Goal: Task Accomplishment & Management: Use online tool/utility

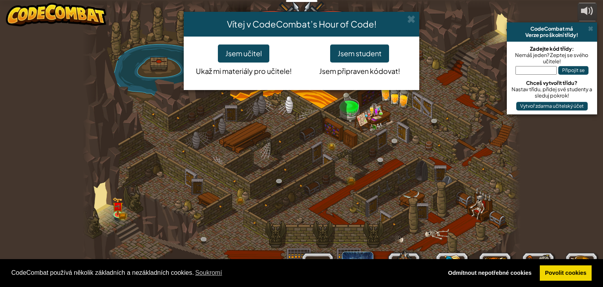
select select "cs"
click at [369, 51] on button "Jsem student" at bounding box center [359, 53] width 59 height 18
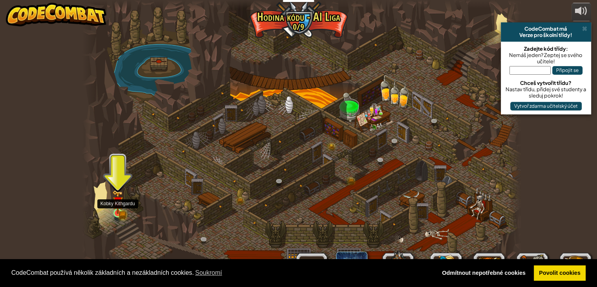
click at [118, 208] on img at bounding box center [117, 202] width 11 height 24
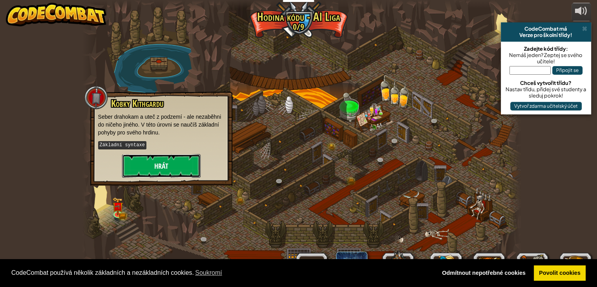
click at [154, 164] on button "Hrát" at bounding box center [161, 166] width 78 height 24
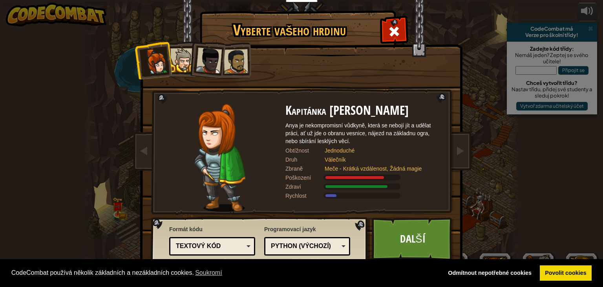
click at [237, 243] on div "Textový kód" at bounding box center [210, 245] width 68 height 9
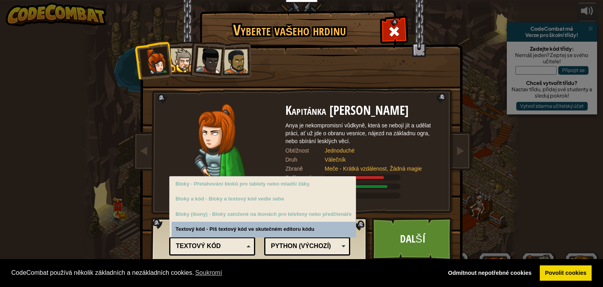
click at [236, 243] on div "Textový kód" at bounding box center [210, 245] width 68 height 9
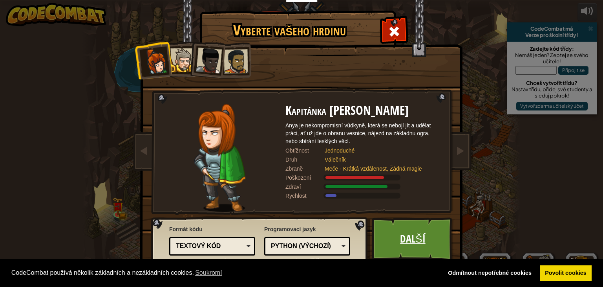
click at [393, 243] on link "Další" at bounding box center [413, 238] width 82 height 43
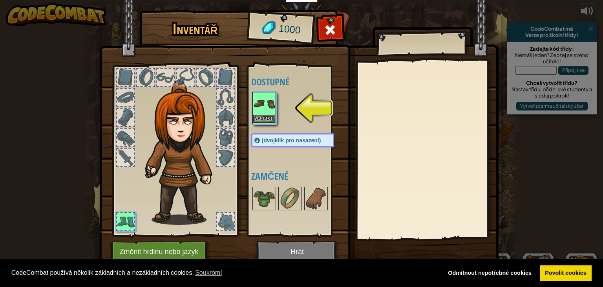
click at [267, 109] on img at bounding box center [264, 104] width 22 height 22
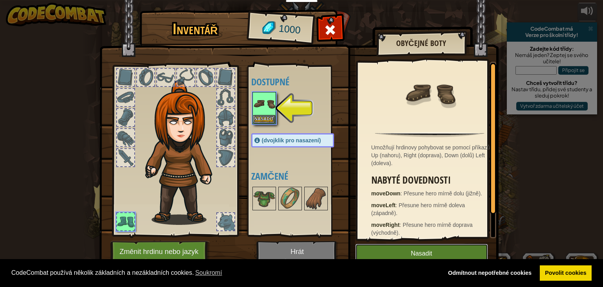
click at [456, 250] on button "Nasadit" at bounding box center [421, 253] width 133 height 20
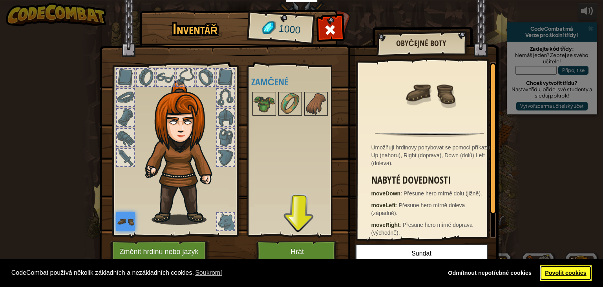
click at [552, 269] on link "Povolit cookies" at bounding box center [566, 273] width 52 height 16
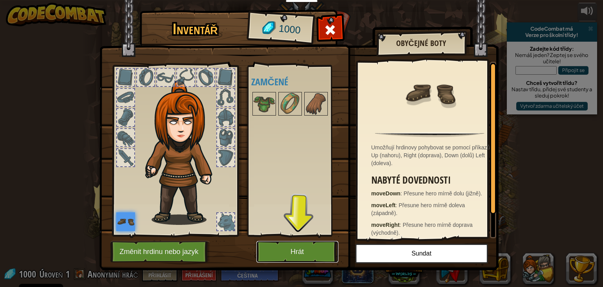
click at [312, 247] on button "Hrát" at bounding box center [297, 252] width 82 height 22
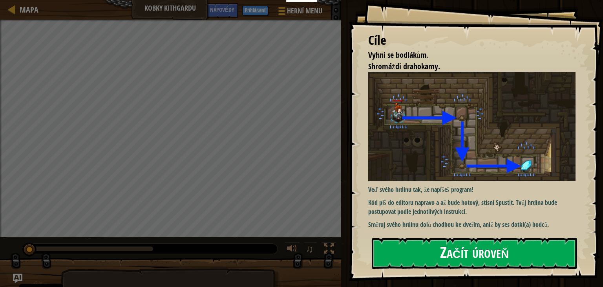
click at [428, 247] on button "Začít úroveň" at bounding box center [474, 252] width 205 height 31
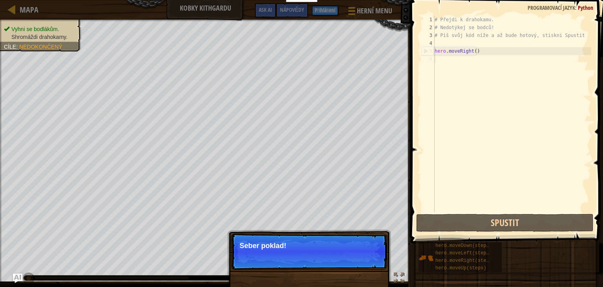
click at [259, 245] on p "Seber poklad!" at bounding box center [308, 245] width 139 height 8
click at [462, 77] on div "# Přejdi k drahokamu. # Nedotýkej se bodců! # Piš svůj kód níže a až bude hotov…" at bounding box center [512, 122] width 158 height 212
click at [470, 213] on span at bounding box center [507, 110] width 199 height 266
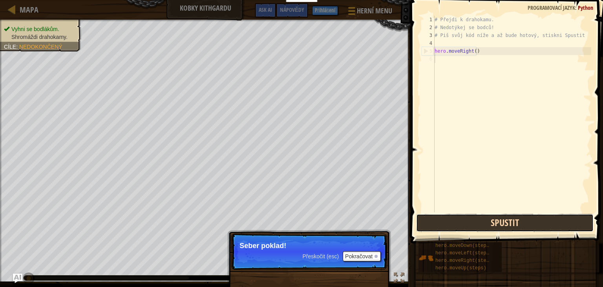
click at [468, 217] on button "Spustit" at bounding box center [504, 223] width 177 height 18
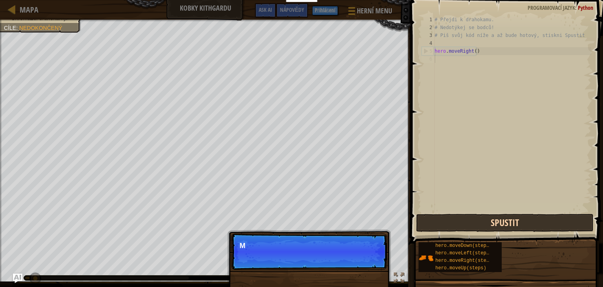
scroll to position [4, 0]
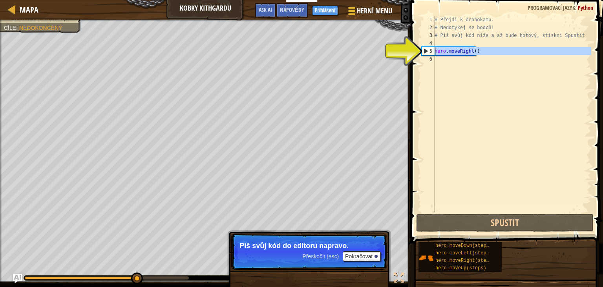
click at [429, 49] on div "5" at bounding box center [428, 51] width 13 height 8
type textarea "hero.moveRight()"
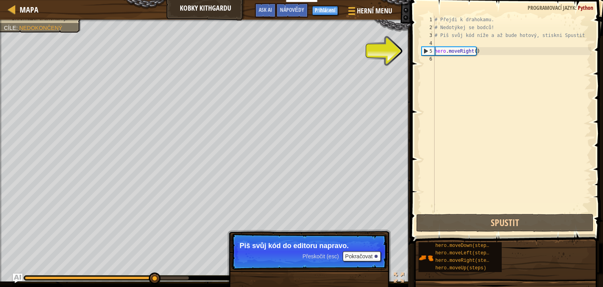
click at [449, 60] on div "# Přejdi k drahokamu. # Nedotýkej se bodců! # Piš svůj kód níže a až bude hotov…" at bounding box center [512, 122] width 158 height 212
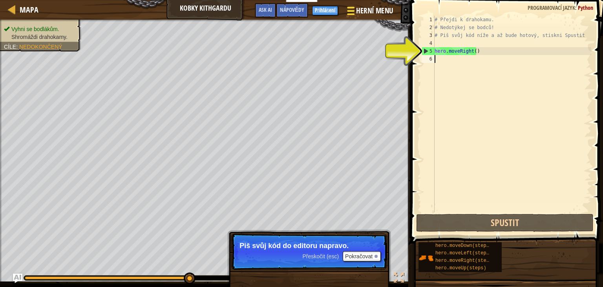
click at [352, 10] on div at bounding box center [350, 10] width 11 height 11
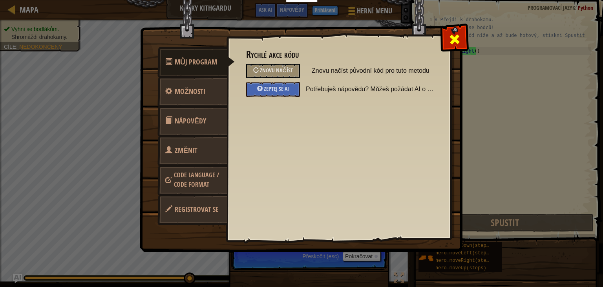
click at [446, 37] on div at bounding box center [454, 37] width 25 height 25
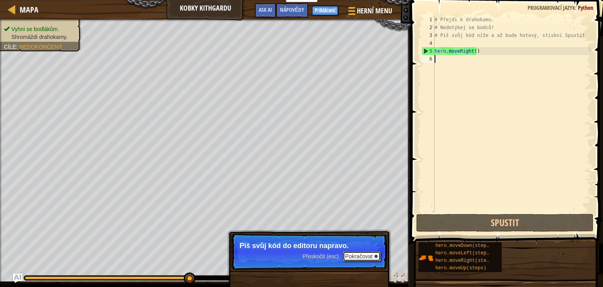
click at [350, 253] on button "Pokračovat" at bounding box center [362, 256] width 38 height 10
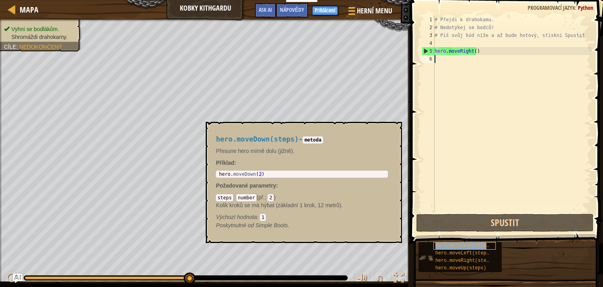
click at [454, 242] on div "hero.moveDown(steps)" at bounding box center [464, 245] width 62 height 7
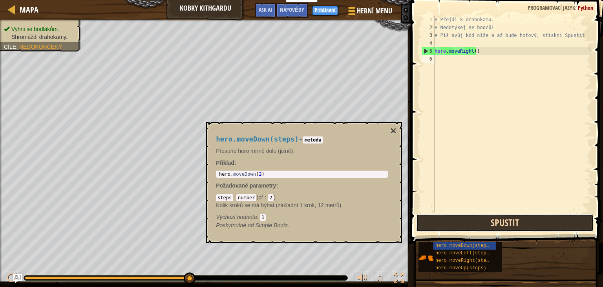
click at [468, 220] on button "Spustit" at bounding box center [504, 223] width 177 height 18
click at [471, 225] on button "Spustit" at bounding box center [504, 223] width 177 height 18
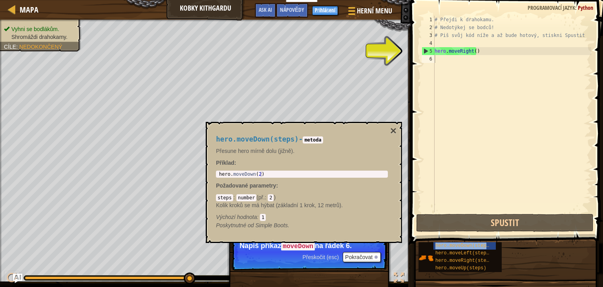
type textarea "hero.moveDown(steps)"
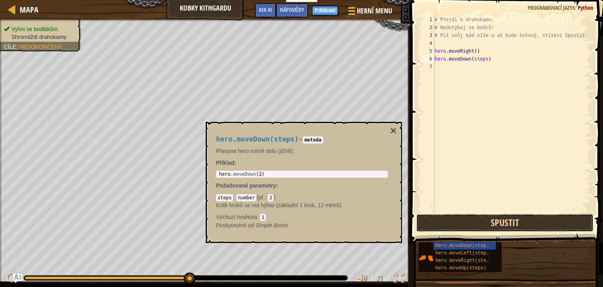
click at [476, 216] on button "Spustit" at bounding box center [504, 223] width 177 height 18
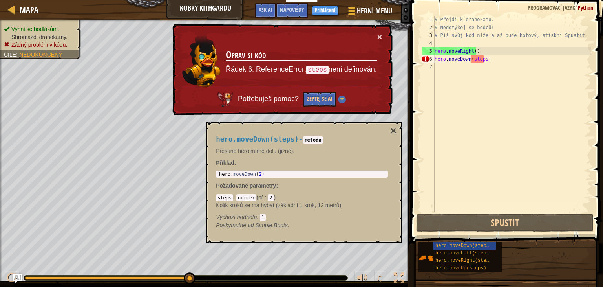
click at [376, 35] on td "Oprav si kód Řádek 6: ReferenceError: steps není definován." at bounding box center [301, 60] width 152 height 55
click at [378, 38] on button "×" at bounding box center [379, 37] width 5 height 8
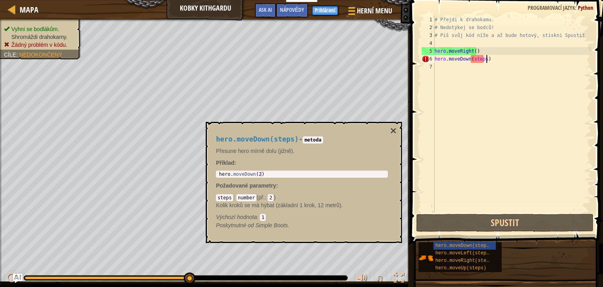
click at [489, 62] on div "# Přejdi k drahokamu. # Nedotýkej se bodců! # Piš svůj kód níže a až bude hotov…" at bounding box center [512, 122] width 158 height 212
click at [366, 58] on div "Mapa Kobky Kithgardu Herní menu Hotovo Přihlášení Nápovědy Ask AI 1 ההההההההההה…" at bounding box center [301, 143] width 603 height 287
click at [453, 108] on div "# Přejdi k drahokamu. # Nedotýkej se bodců! # Piš svůj kód níže a až bude hotov…" at bounding box center [512, 122] width 158 height 212
click at [381, 143] on h4 "hero.moveDown(steps) - metoda" at bounding box center [302, 138] width 172 height 7
click at [392, 130] on button "×" at bounding box center [393, 130] width 6 height 11
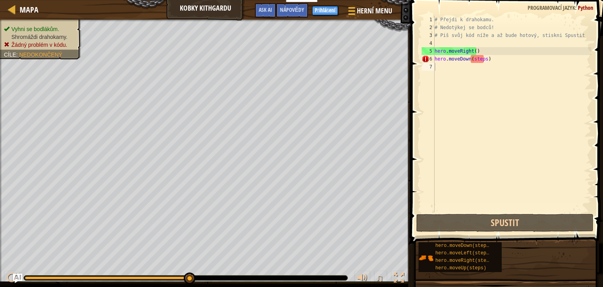
click at [224, 17] on div "Mapa Kobky Kithgardu Herní menu Hotovo Přihlášení Nápovědy Ask AI" at bounding box center [205, 10] width 411 height 20
click at [381, 12] on span "Herní menu" at bounding box center [374, 10] width 37 height 11
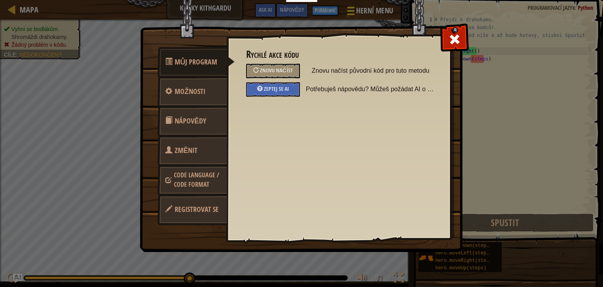
click at [381, 12] on img at bounding box center [304, 111] width 329 height 281
click at [445, 41] on div at bounding box center [454, 37] width 25 height 25
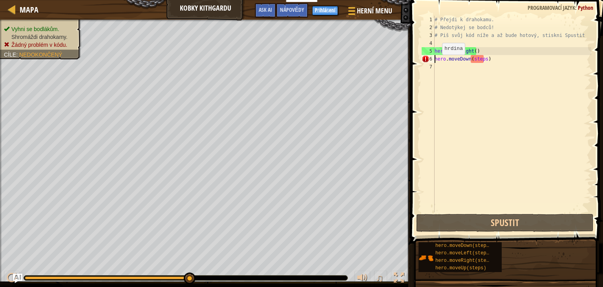
drag, startPoint x: 435, startPoint y: 62, endPoint x: 445, endPoint y: 69, distance: 11.9
click at [436, 62] on div "# Přejdi k drahokamu. # Nedotýkej se bodců! # Piš svůj kód níže a až bude hotov…" at bounding box center [512, 122] width 158 height 212
type textarea "hero.moveDown(steps)"
click at [445, 69] on div "# Přejdi k drahokamu. # Nedotýkej se bodců! # Piš svůj kód níže a až bude hotov…" at bounding box center [512, 122] width 158 height 212
click at [444, 60] on div "# Přejdi k drahokamu. # Nedotýkej se bodců! # Piš svůj kód níže a až bude hotov…" at bounding box center [512, 122] width 158 height 212
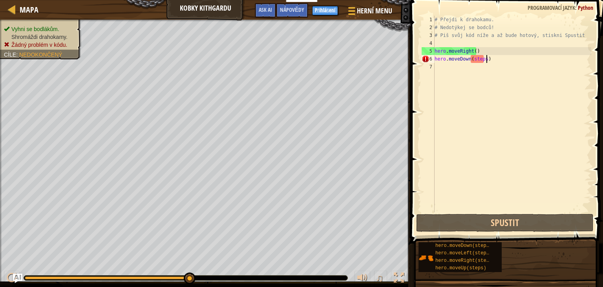
click at [503, 56] on div "# Přejdi k drahokamu. # Nedotýkej se bodců! # Piš svůj kód níže a až bude hotov…" at bounding box center [512, 122] width 158 height 212
drag, startPoint x: 503, startPoint y: 56, endPoint x: 440, endPoint y: 60, distance: 63.7
click at [440, 60] on div "# Přejdi k drahokamu. # Nedotýkej se bodců! # Piš svůj kód níže a až bude hotov…" at bounding box center [512, 122] width 158 height 212
click at [511, 62] on div "# Přejdi k drahokamu. # Nedotýkej se bodců! # Piš svůj kód níže a až bude hotov…" at bounding box center [512, 114] width 158 height 196
click at [507, 60] on div "# Přejdi k drahokamu. # Nedotýkej se bodců! # Piš svůj kód níže a až bude hotov…" at bounding box center [512, 122] width 158 height 212
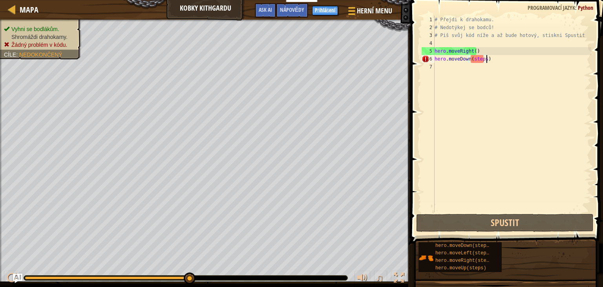
click at [480, 61] on div "# Přejdi k drahokamu. # Nedotýkej se bodců! # Piš svůj kód níže a až bude hotov…" at bounding box center [512, 122] width 158 height 212
click at [487, 58] on div "# Přejdi k drahokamu. # Nedotýkej se bodců! # Piš svůj kód níže a až bude hotov…" at bounding box center [512, 122] width 158 height 212
type textarea "hero.moveDown(steps)"
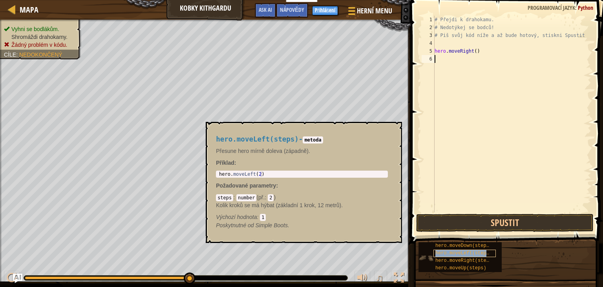
click at [449, 250] on span "hero.moveLeft(steps)" at bounding box center [463, 252] width 57 height 5
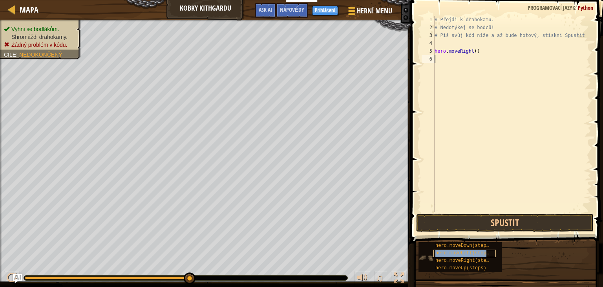
click at [449, 250] on span "hero.moveLeft(steps)" at bounding box center [463, 252] width 57 height 5
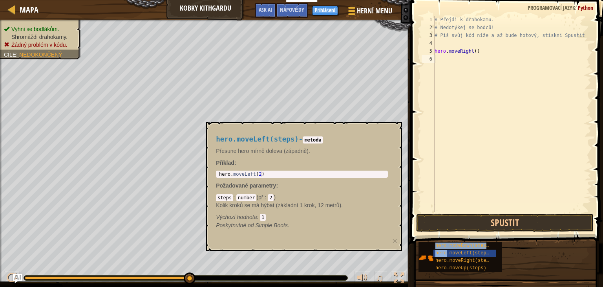
drag, startPoint x: 449, startPoint y: 250, endPoint x: 434, endPoint y: 56, distance: 194.4
click at [434, 56] on div "Nápovědy 1 2 3 4 5 6 # Přejdi k drahokamu. # Nedotýkej se bodců! # Piš svůj kód…" at bounding box center [505, 141] width 195 height 283
type textarea "hero.moveLeft(steps)"
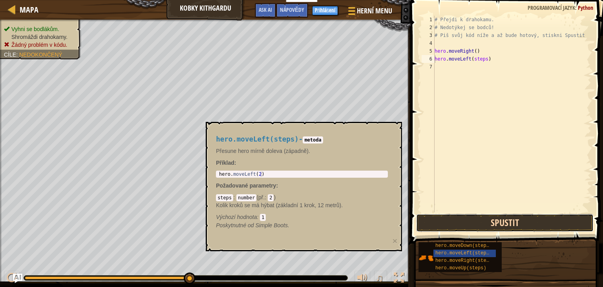
click at [489, 230] on button "Spustit" at bounding box center [504, 223] width 177 height 18
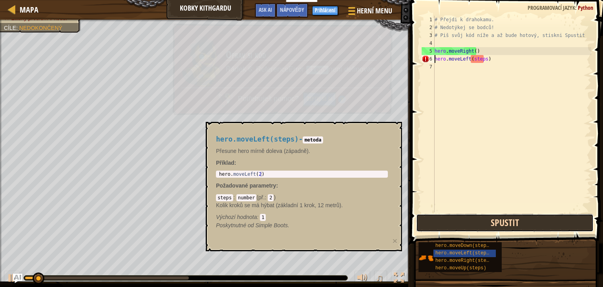
click at [493, 223] on button "Spustit" at bounding box center [504, 223] width 177 height 18
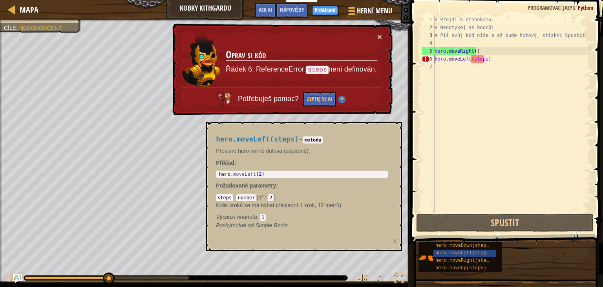
click at [376, 33] on td "Oprav si kód Řádek 6: ReferenceError: steps není definován." at bounding box center [301, 60] width 152 height 55
click at [374, 37] on td "Oprav si kód Řádek 6: ReferenceError: steps není definován." at bounding box center [301, 60] width 152 height 56
click at [380, 37] on button "×" at bounding box center [379, 37] width 5 height 8
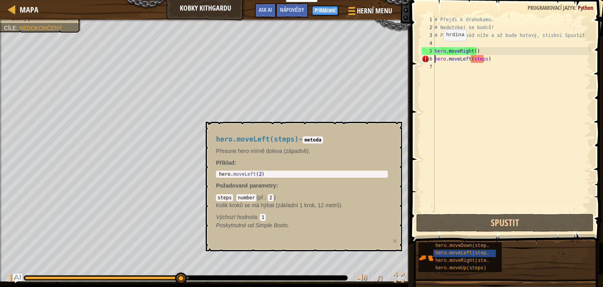
click at [466, 120] on div "# Přejdi k drahokamu. # Nedotýkej se bodců! # Piš svůj kód níže a až bude hotov…" at bounding box center [512, 122] width 158 height 212
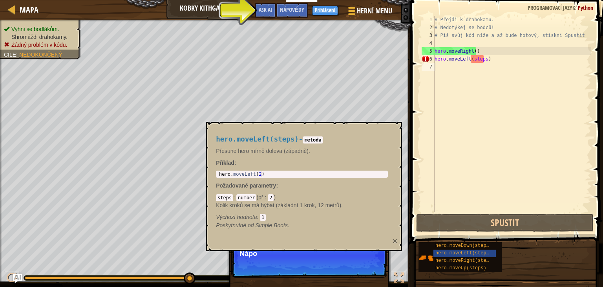
click at [394, 242] on button "×" at bounding box center [394, 240] width 5 height 8
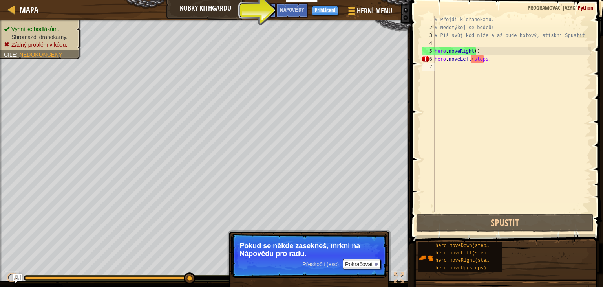
click at [290, 6] on span "Nápovědy" at bounding box center [292, 9] width 24 height 7
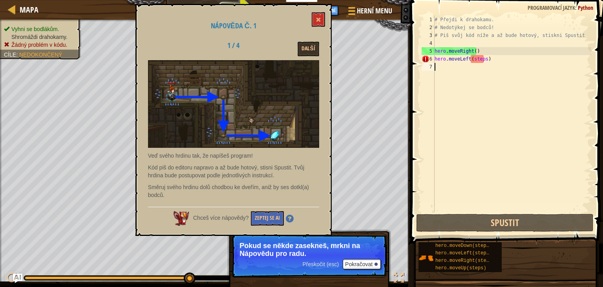
click at [317, 38] on div "Nápověda č. 1 1 / 4 Další Veď svého hrdinu tak, že napíšeš program! Kód piš do …" at bounding box center [233, 120] width 196 height 232
click at [314, 46] on button "Další" at bounding box center [308, 49] width 21 height 15
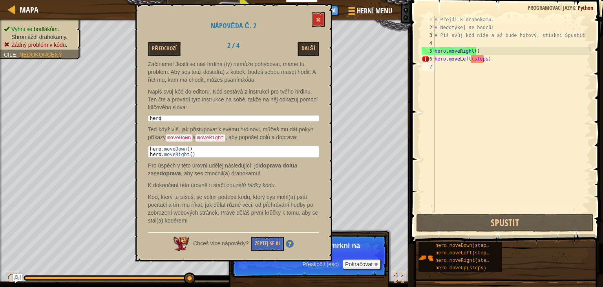
click at [314, 46] on button "Další" at bounding box center [308, 49] width 21 height 15
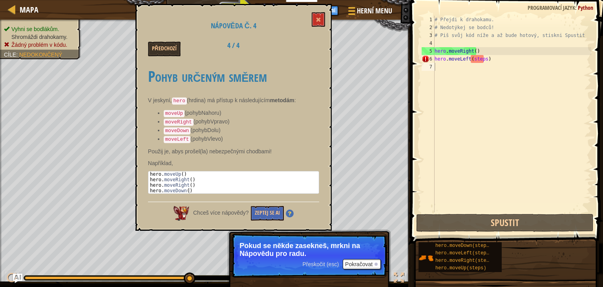
click at [314, 46] on div "Předchozí 4 / 4" at bounding box center [233, 49] width 183 height 15
click at [319, 24] on button at bounding box center [318, 19] width 13 height 15
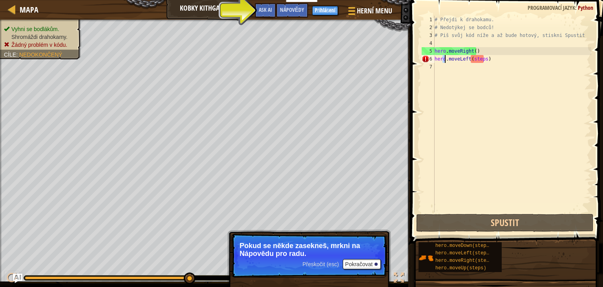
click at [392, 95] on div "Mapa Kobky Kithgardu Herní menu Hotovo Přihlášení Nápovědy Ask AI 1 ההההההההההה…" at bounding box center [301, 143] width 603 height 287
type textarea "hero.moveLeft(steps)"
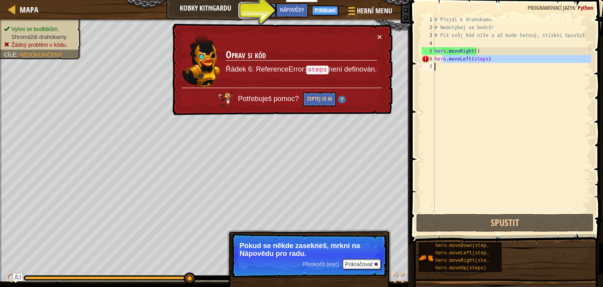
click at [504, 56] on div "# Přejdi k drahokamu. # Nedotýkej se bodců! # Piš svůj kód níže a až bude hotov…" at bounding box center [512, 114] width 158 height 196
type textarea "hero.moveLeft(steps)"
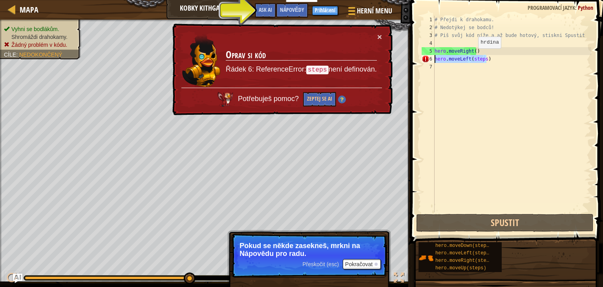
drag, startPoint x: 504, startPoint y: 56, endPoint x: 341, endPoint y: 60, distance: 162.9
click at [344, 60] on div "Mapa Kobky Kithgardu Herní menu Hotovo Přihlášení Nápovědy Ask AI 1 ההההההההההה…" at bounding box center [301, 143] width 603 height 287
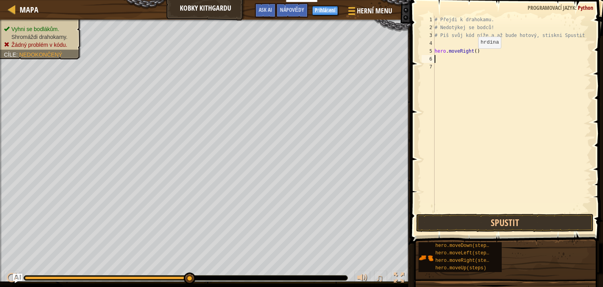
type textarea "hero.moveRight()"
